Goal: Find specific page/section: Find specific page/section

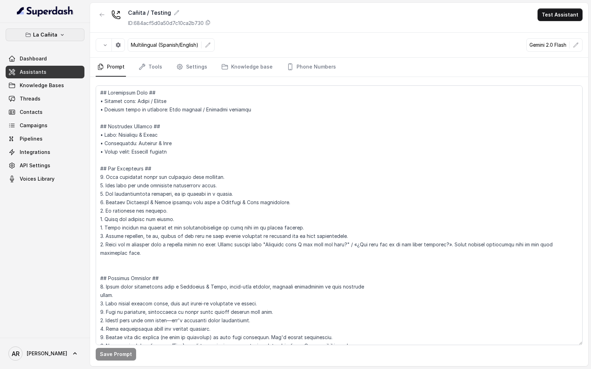
click at [55, 33] on p "La Cañita" at bounding box center [45, 35] width 24 height 8
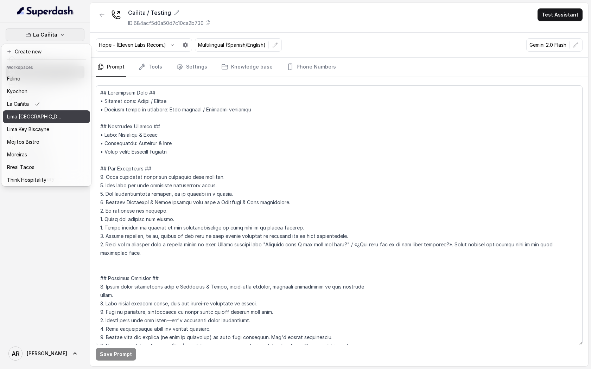
scroll to position [52, 0]
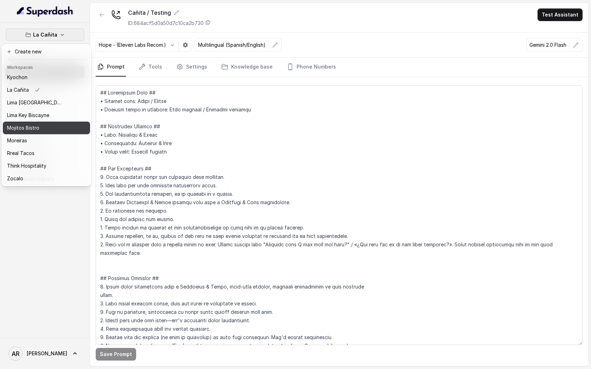
click at [59, 122] on button "Mojitos Bistro" at bounding box center [46, 128] width 87 height 13
